Goal: Check status: Check status

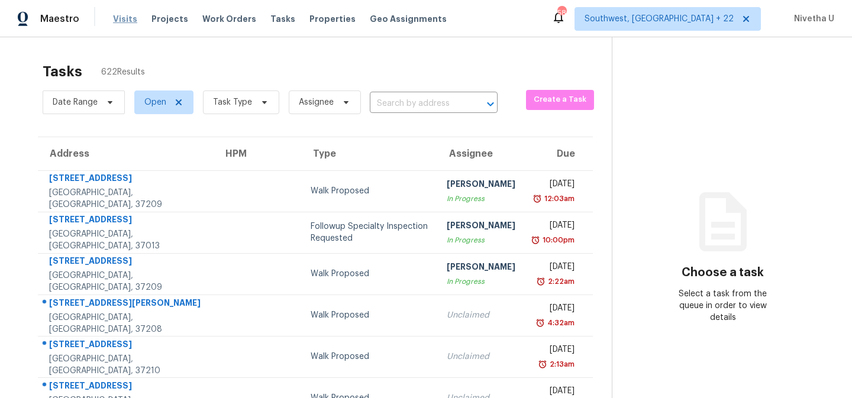
click at [120, 22] on span "Visits" at bounding box center [125, 19] width 24 height 12
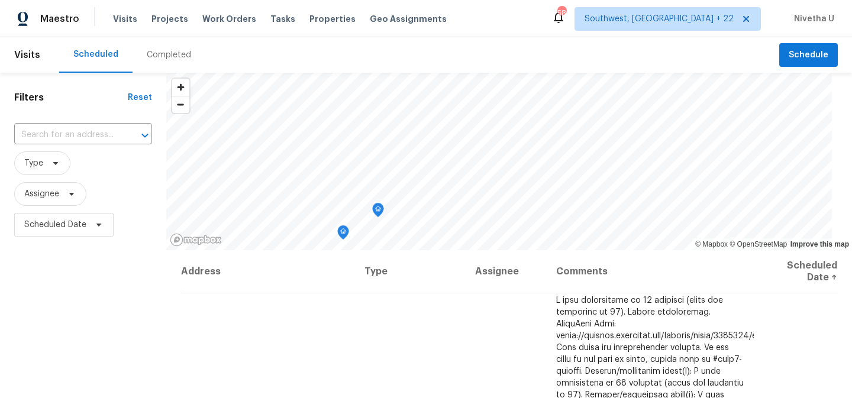
click at [159, 47] on div "Completed" at bounding box center [168, 54] width 73 height 35
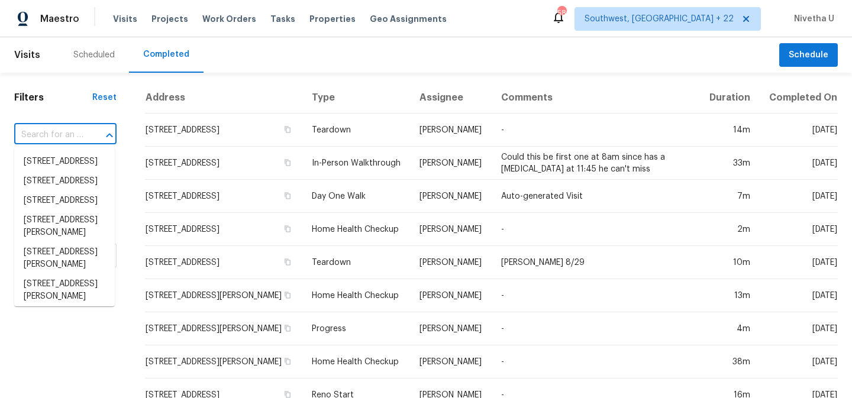
click at [56, 143] on input "text" at bounding box center [48, 135] width 69 height 18
paste input "[STREET_ADDRESS]"
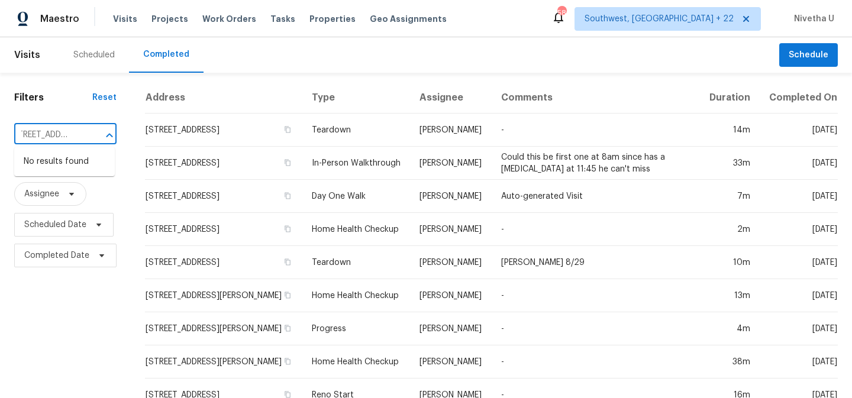
type input "[STREET_ADDRESS]"
click at [713, 26] on span "Southwest, [GEOGRAPHIC_DATA] + 22" at bounding box center [667, 19] width 186 height 24
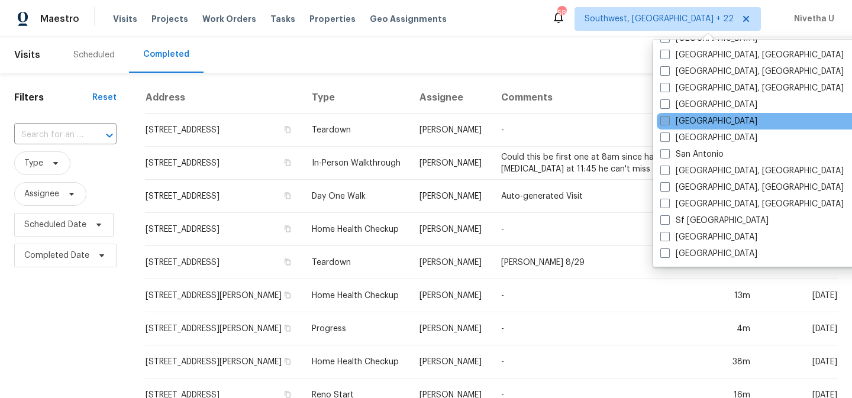
scroll to position [764, 0]
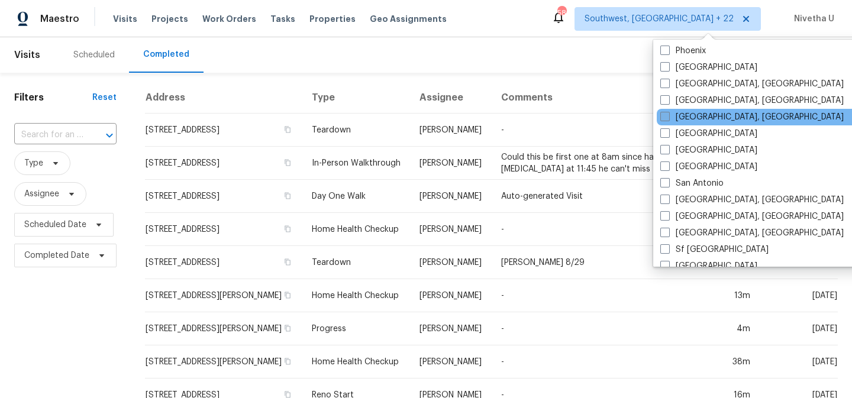
click at [714, 117] on label "[GEOGRAPHIC_DATA], [GEOGRAPHIC_DATA]" at bounding box center [751, 117] width 183 height 12
click at [668, 117] on input "[GEOGRAPHIC_DATA], [GEOGRAPHIC_DATA]" at bounding box center [664, 115] width 8 height 8
checkbox input "true"
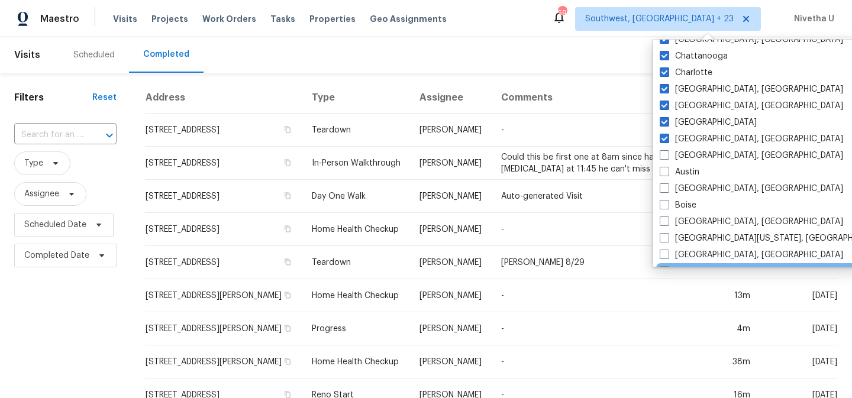
scroll to position [277, 0]
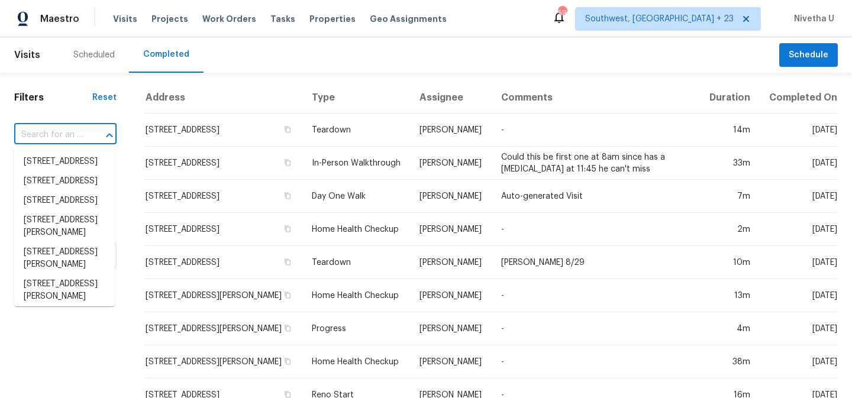
click at [49, 128] on input "text" at bounding box center [48, 135] width 69 height 18
paste input "[STREET_ADDRESS]"
type input "[STREET_ADDRESS]"
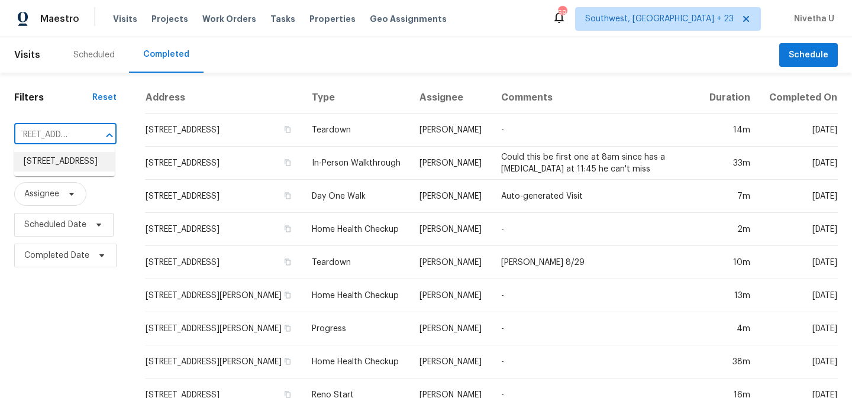
click at [74, 172] on li "[STREET_ADDRESS]" at bounding box center [64, 162] width 101 height 20
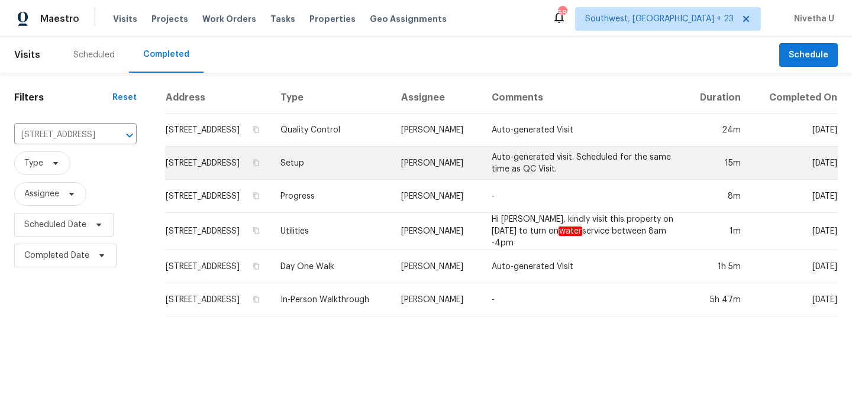
click at [326, 179] on td "Setup" at bounding box center [331, 163] width 120 height 33
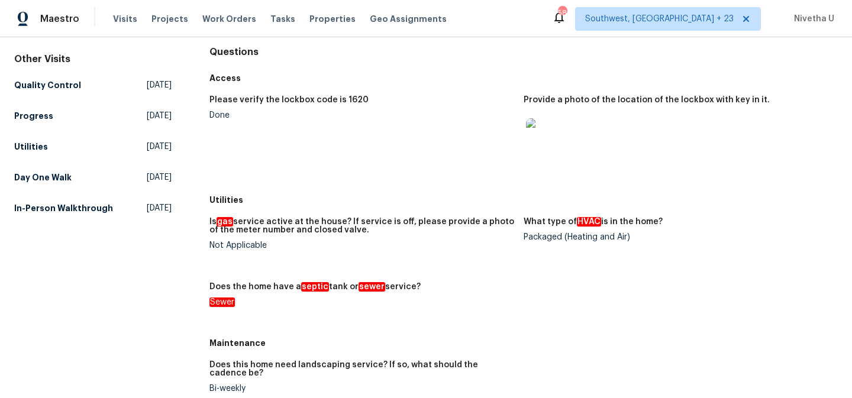
scroll to position [20, 0]
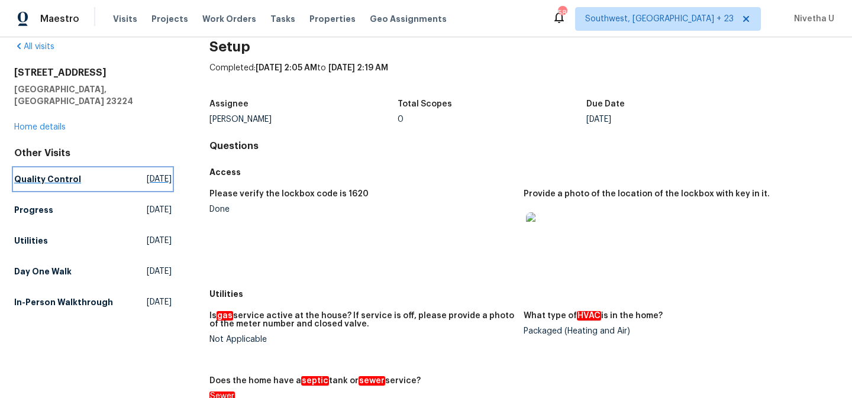
click at [52, 173] on h5 "Quality Control" at bounding box center [47, 179] width 67 height 12
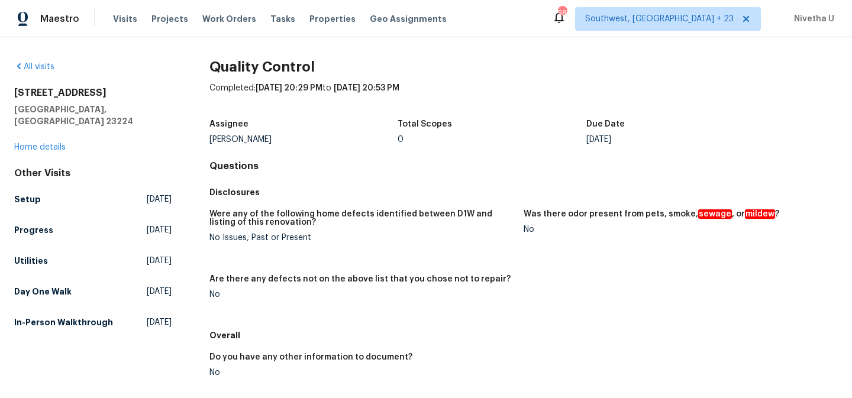
scroll to position [4, 0]
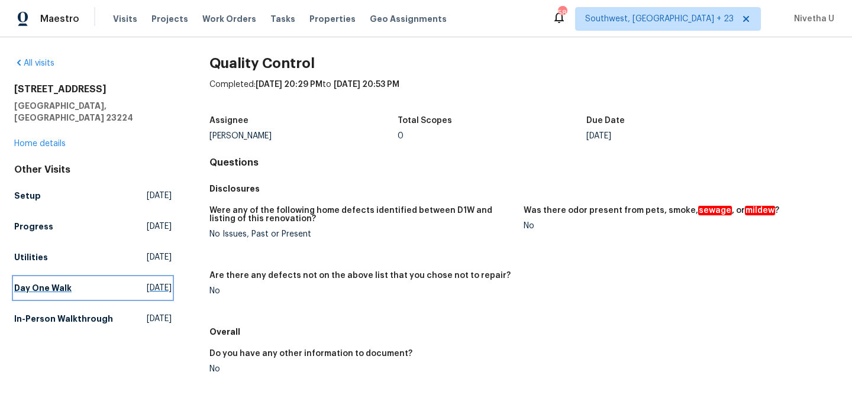
click at [50, 282] on h5 "Day One Walk" at bounding box center [42, 288] width 57 height 12
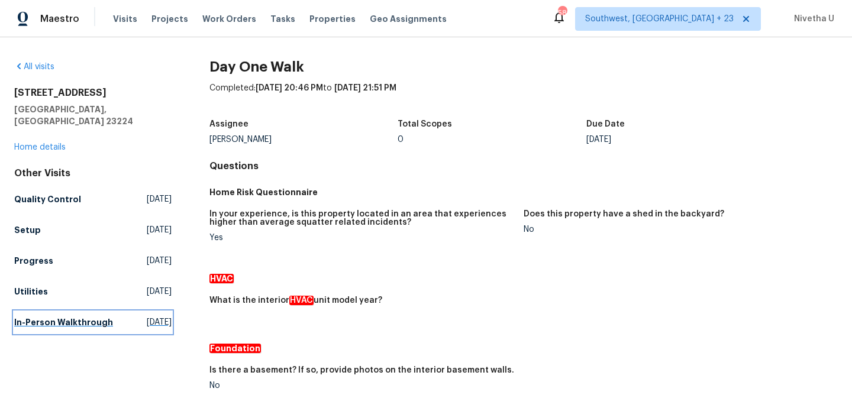
click at [57, 320] on link "In-Person Walkthrough [DATE]" at bounding box center [92, 322] width 157 height 21
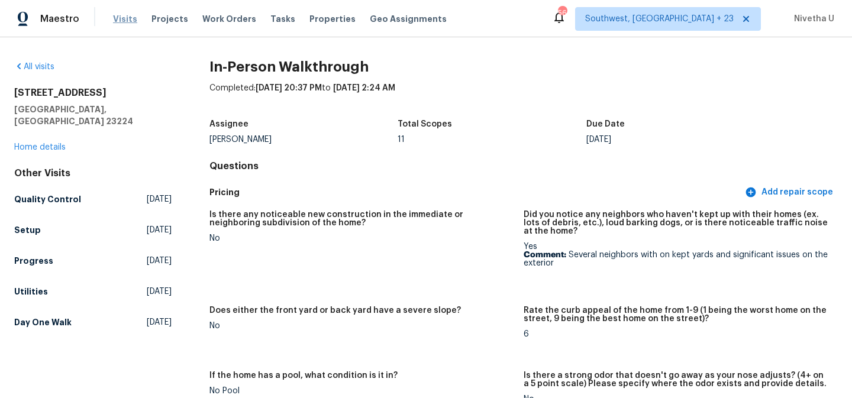
click at [118, 23] on span "Visits" at bounding box center [125, 19] width 24 height 12
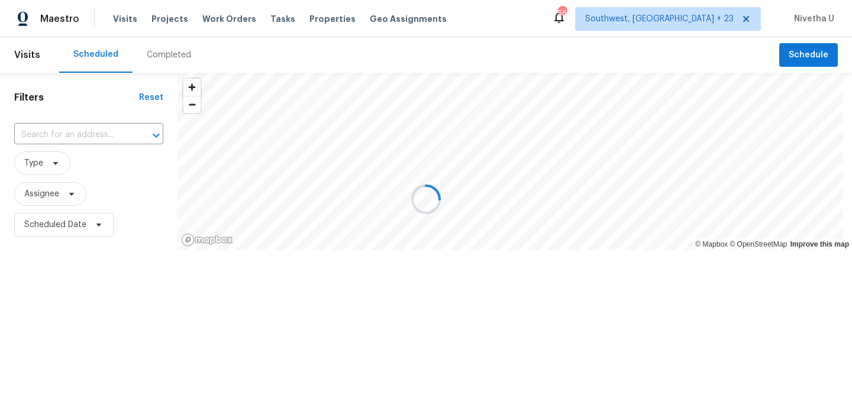
click at [172, 53] on div at bounding box center [426, 199] width 852 height 398
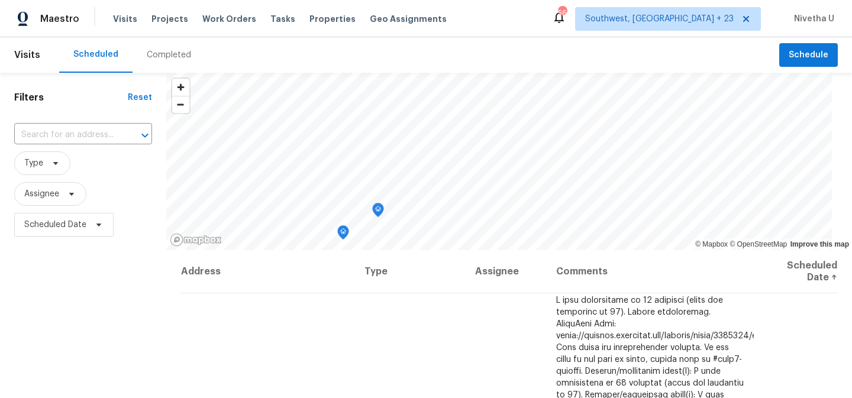
click at [172, 53] on div "Completed" at bounding box center [169, 55] width 44 height 12
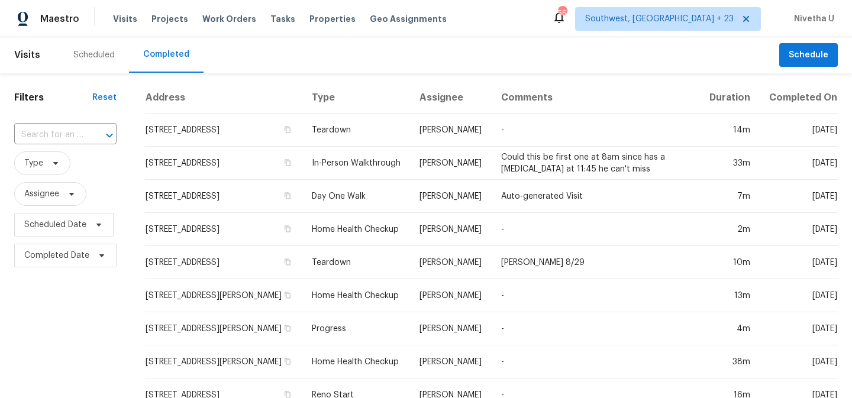
click at [76, 124] on div "​" at bounding box center [65, 134] width 102 height 25
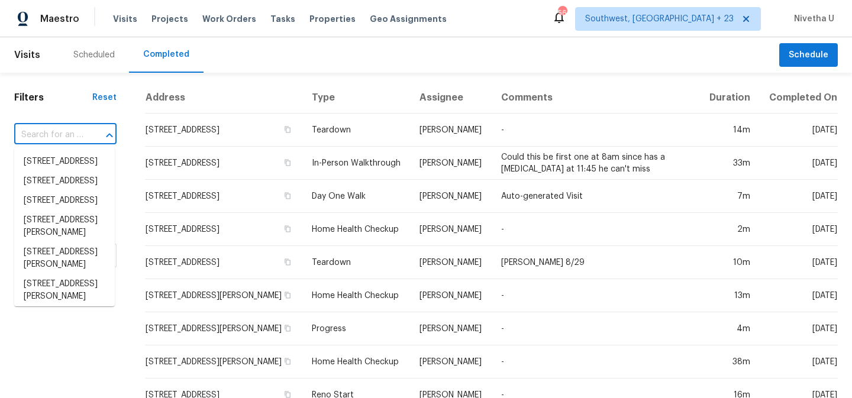
click at [23, 126] on input "text" at bounding box center [48, 135] width 69 height 18
paste input "[STREET_ADDRESS]"
type input "[STREET_ADDRESS]"
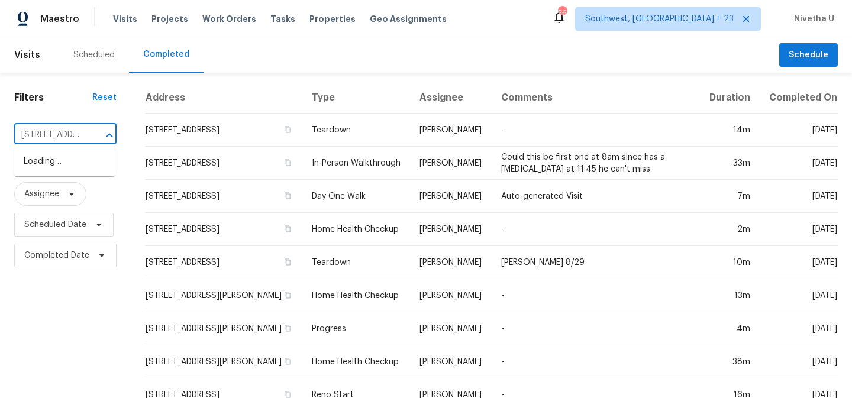
scroll to position [0, 109]
click at [47, 162] on li "[STREET_ADDRESS]" at bounding box center [64, 162] width 101 height 20
